Goal: Information Seeking & Learning: Learn about a topic

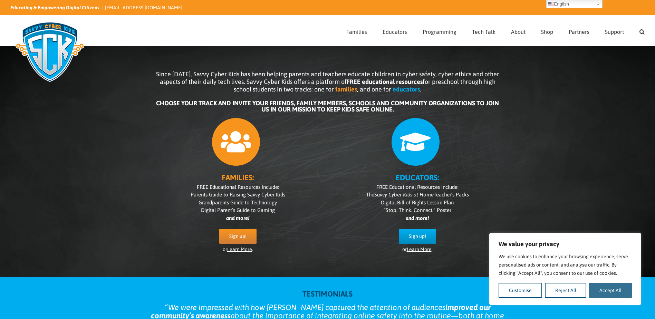
click at [612, 293] on button "Accept All" at bounding box center [610, 290] width 43 height 15
checkbox input "true"
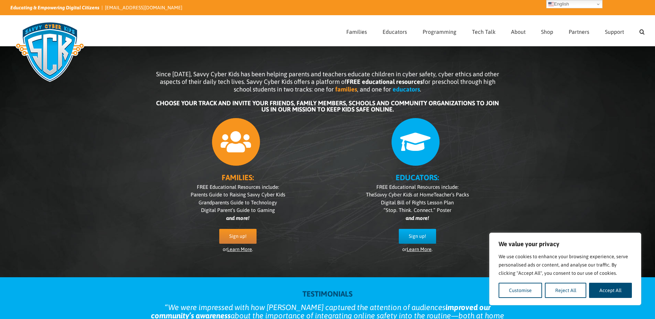
checkbox input "true"
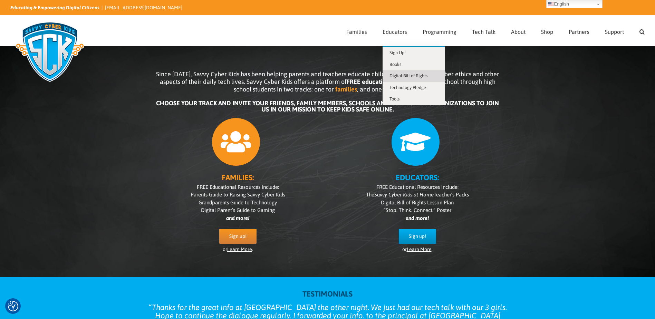
click at [402, 75] on span "Digital Bill of Rights" at bounding box center [409, 75] width 38 height 5
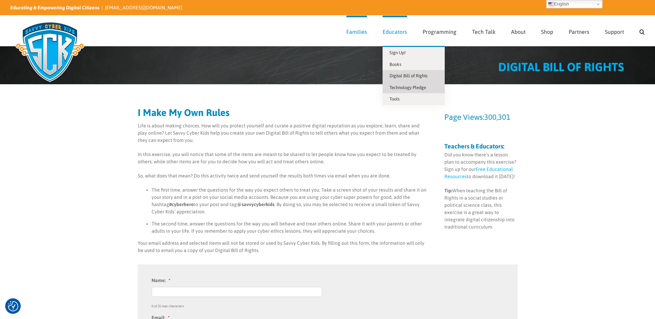
click at [400, 91] on link "Technology Pledge" at bounding box center [414, 88] width 62 height 12
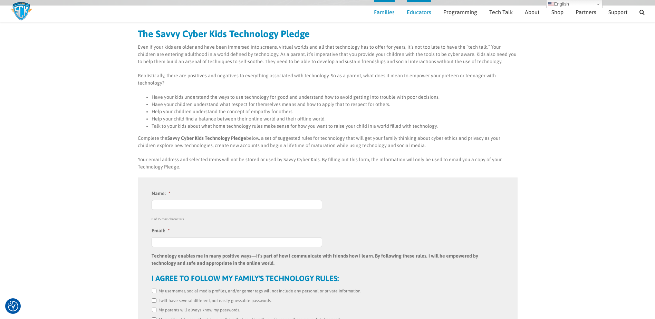
scroll to position [64, 0]
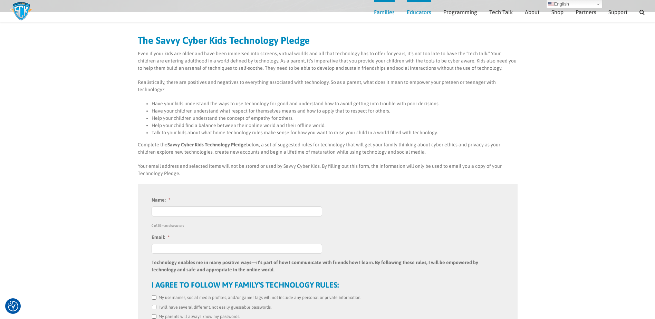
click at [424, 141] on p "Complete the Savvy Cyber Kids Technology Pledge below, a set of suggested rules…" at bounding box center [328, 148] width 380 height 15
